Goal: Task Accomplishment & Management: Complete application form

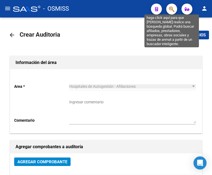
click at [173, 7] on icon "button" at bounding box center [171, 9] width 5 height 6
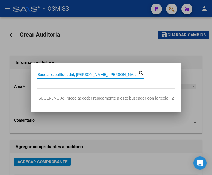
click at [79, 74] on input "Buscar (apellido, dni, [PERSON_NAME], [PERSON_NAME], cuit, obra social)" at bounding box center [87, 74] width 101 height 5
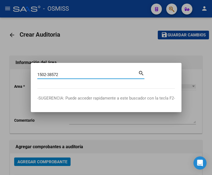
type input "1502-38572"
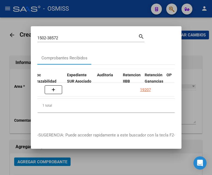
scroll to position [0, 370]
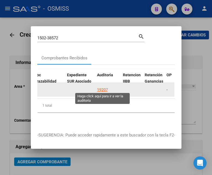
click at [108, 87] on div "19207" at bounding box center [102, 90] width 11 height 6
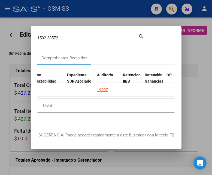
click at [89, 12] on div at bounding box center [106, 87] width 212 height 175
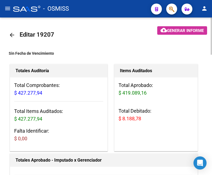
click at [10, 34] on mat-icon "arrow_back" at bounding box center [12, 35] width 7 height 7
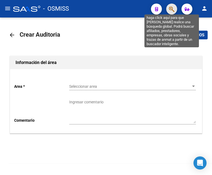
click at [172, 9] on icon "button" at bounding box center [171, 9] width 5 height 6
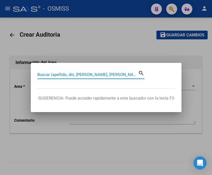
click at [71, 73] on input "Buscar (apellido, dni, [PERSON_NAME], [PERSON_NAME], cuit, obra social)" at bounding box center [87, 74] width 101 height 5
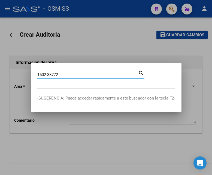
type input "1502-38772"
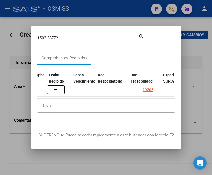
scroll to position [0, 388]
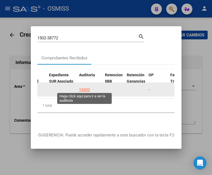
click at [86, 87] on div "19203" at bounding box center [84, 90] width 11 height 6
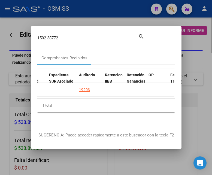
click at [96, 7] on div at bounding box center [106, 87] width 212 height 175
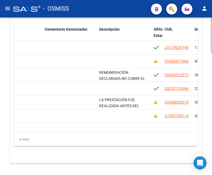
scroll to position [0, 329]
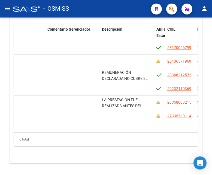
click at [93, 3] on div "- OSMISS" at bounding box center [80, 9] width 134 height 12
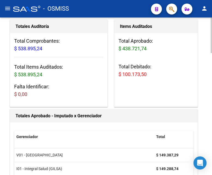
scroll to position [0, 0]
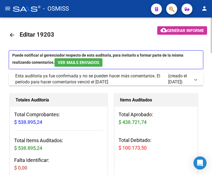
click at [10, 34] on mat-icon "arrow_back" at bounding box center [12, 35] width 7 height 7
